Goal: Task Accomplishment & Management: Use online tool/utility

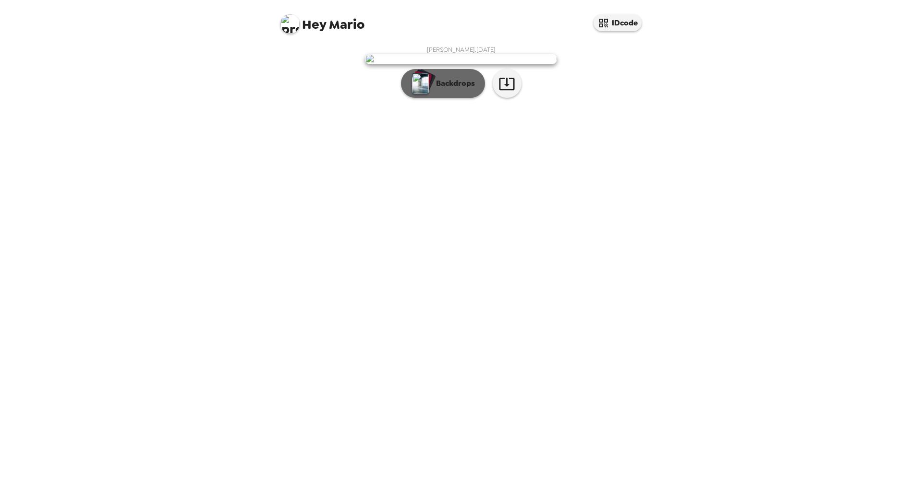
click at [469, 89] on p "Backdrops" at bounding box center [453, 84] width 44 height 12
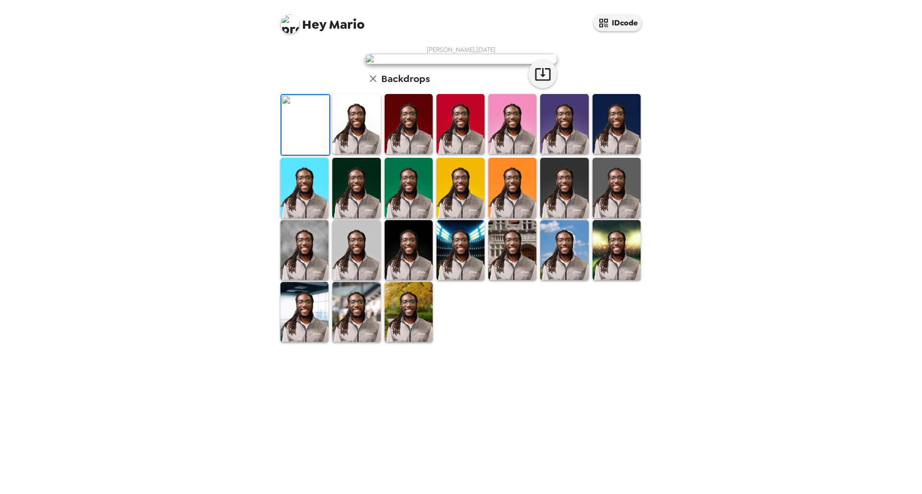
click at [602, 262] on div "[PERSON_NAME] , [DATE] Backdrops" at bounding box center [460, 195] width 365 height 298
click at [534, 83] on icon "button" at bounding box center [542, 74] width 17 height 17
drag, startPoint x: 478, startPoint y: 135, endPoint x: 762, endPoint y: 42, distance: 299.5
click at [762, 42] on div "Hey Mario IDcode [PERSON_NAME] , [DATE] Backdrops" at bounding box center [461, 247] width 922 height 494
